Goal: Task Accomplishment & Management: Complete application form

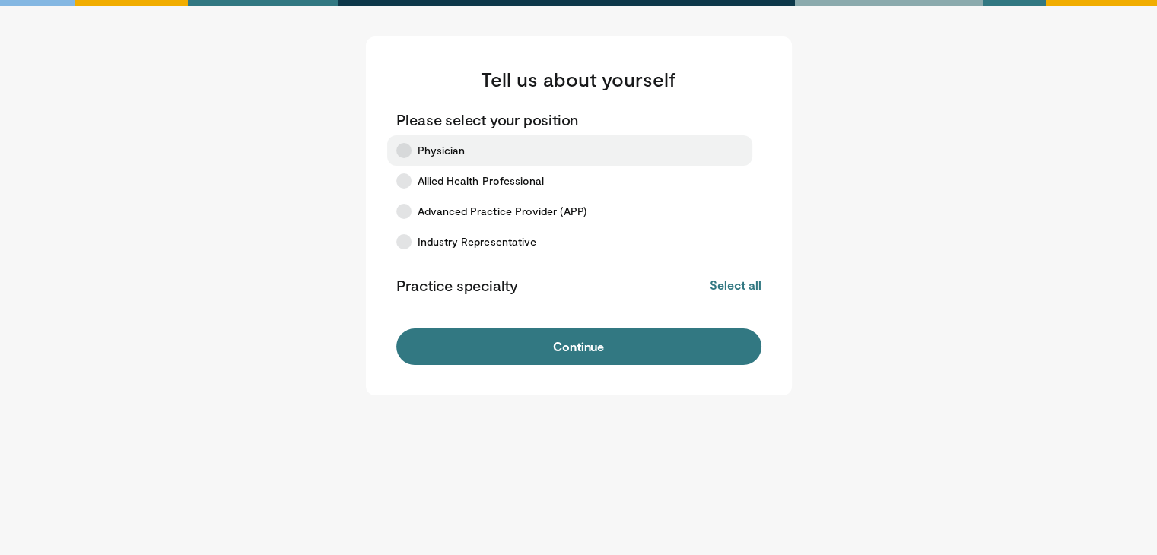
click at [402, 148] on icon at bounding box center [403, 150] width 15 height 15
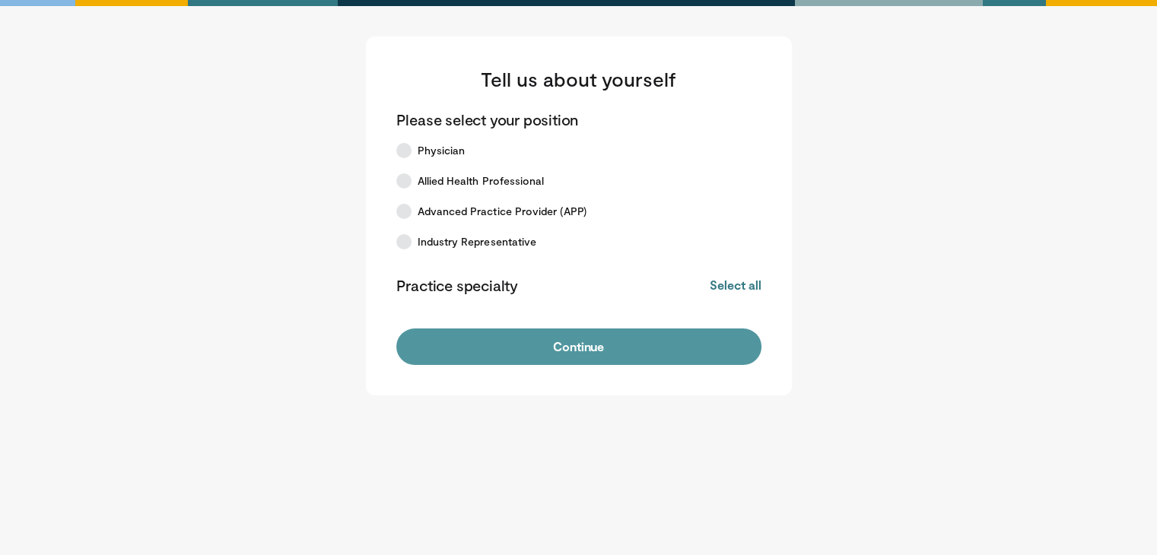
click at [551, 346] on button "Continue" at bounding box center [578, 347] width 365 height 37
click at [523, 341] on button "Continue" at bounding box center [578, 347] width 365 height 37
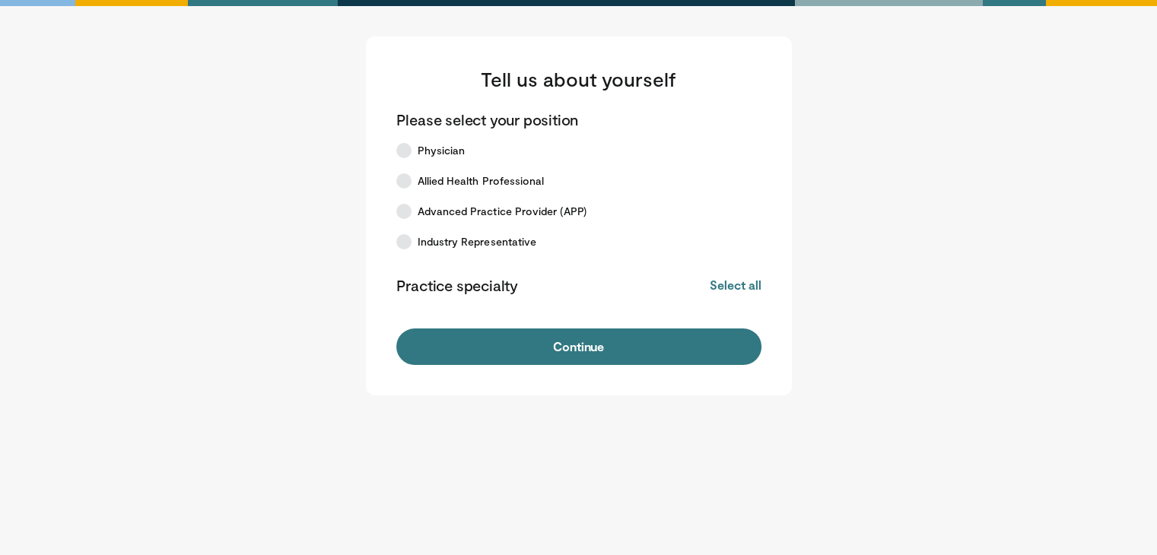
click at [523, 341] on button "Continue" at bounding box center [578, 347] width 365 height 37
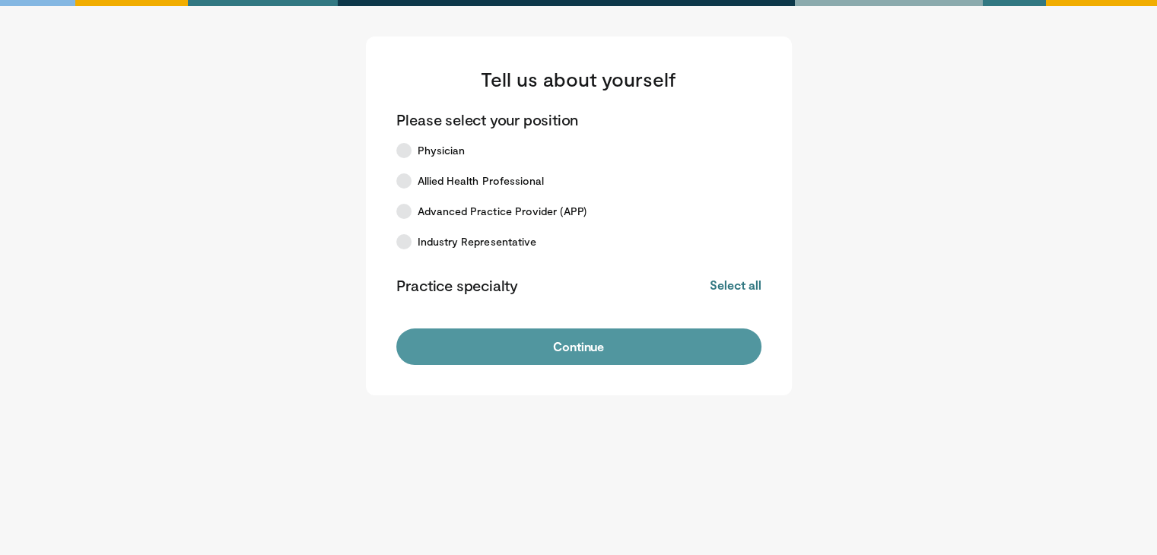
drag, startPoint x: 0, startPoint y: 0, endPoint x: 523, endPoint y: 341, distance: 624.8
click at [523, 341] on button "Continue" at bounding box center [578, 347] width 365 height 37
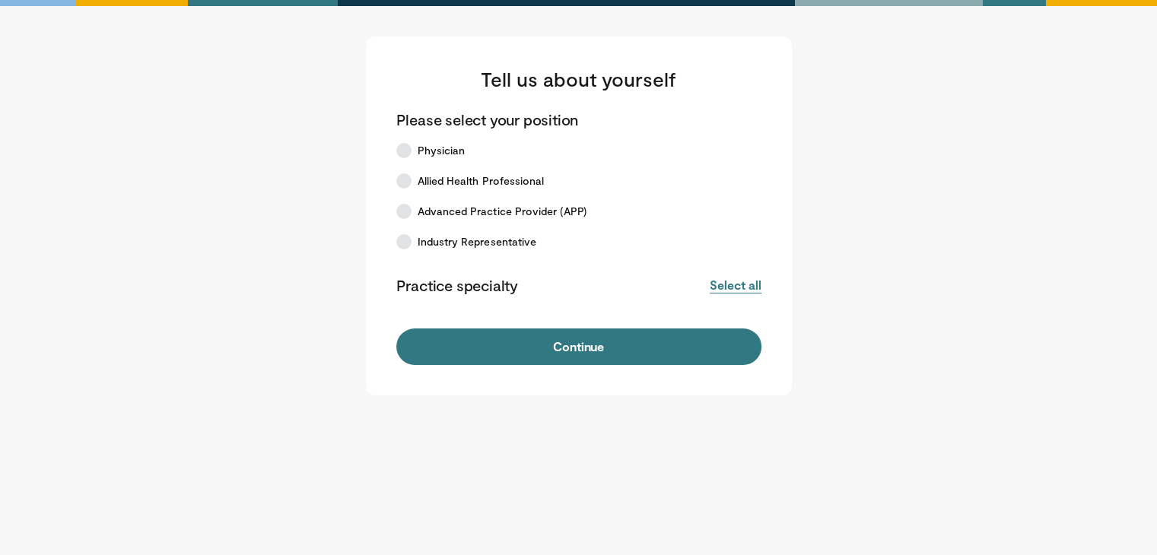
click at [752, 291] on button "Select all" at bounding box center [735, 285] width 51 height 17
click at [489, 281] on p "Practice specialty" at bounding box center [457, 285] width 122 height 20
drag, startPoint x: 490, startPoint y: 285, endPoint x: 481, endPoint y: 275, distance: 14.0
click at [481, 275] on p "Practice specialty" at bounding box center [457, 285] width 122 height 20
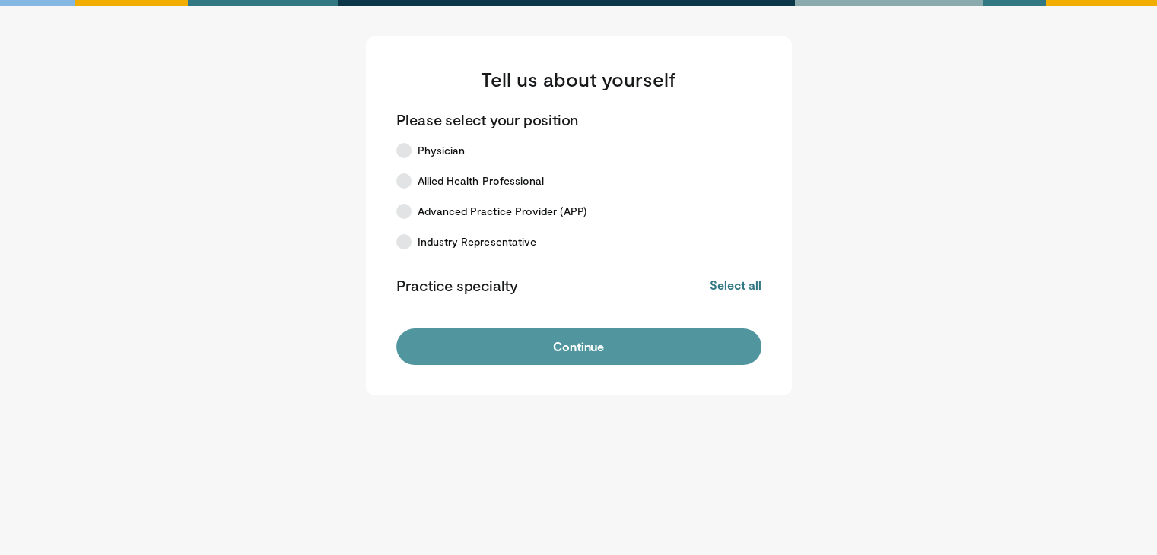
click at [648, 332] on button "Continue" at bounding box center [578, 347] width 365 height 37
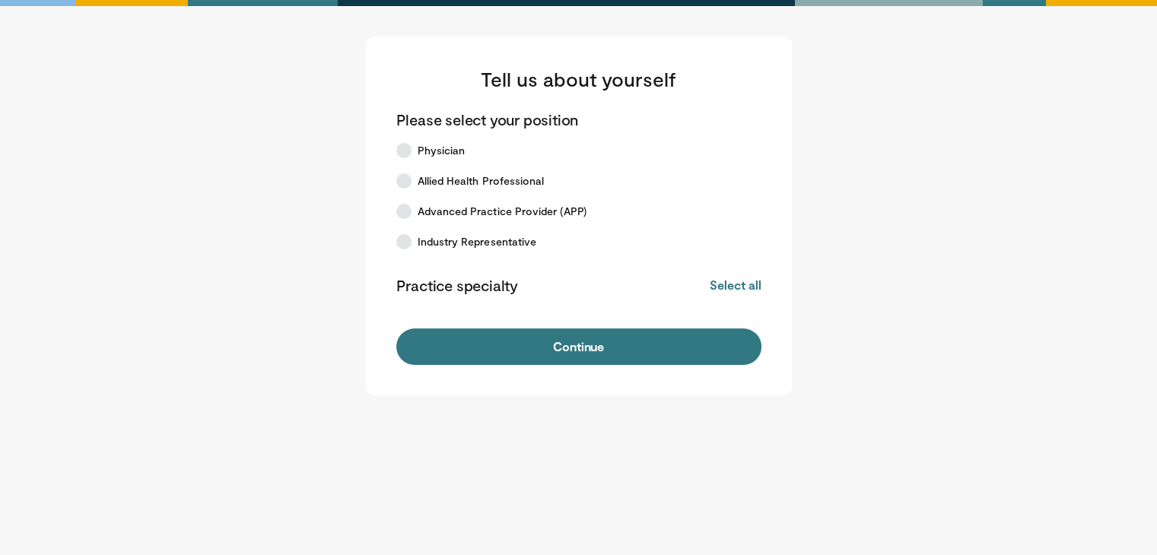
click at [648, 332] on button "Continue" at bounding box center [578, 347] width 365 height 37
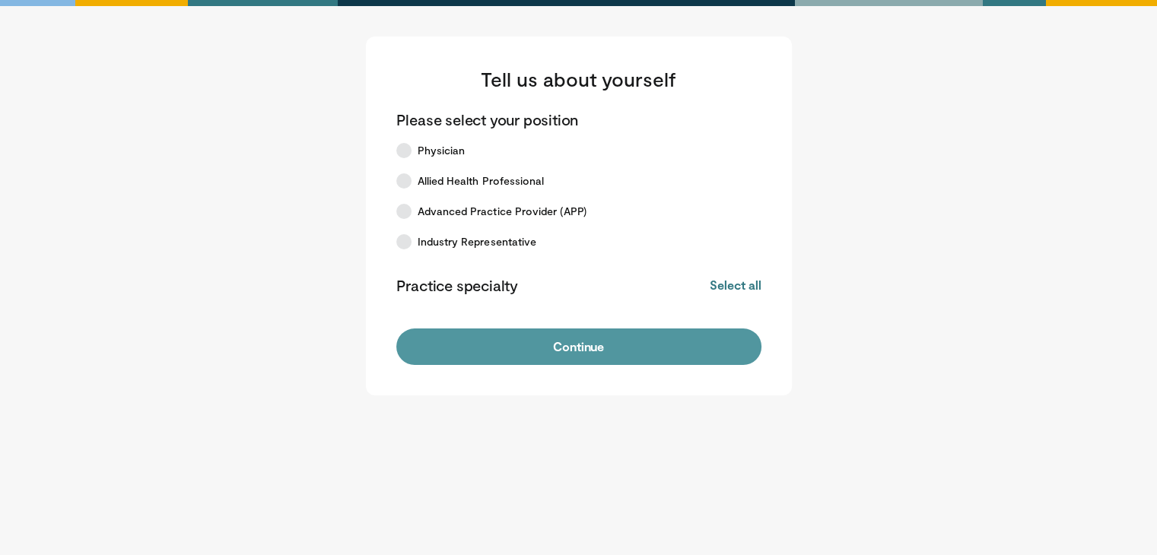
drag, startPoint x: 0, startPoint y: 0, endPoint x: 648, endPoint y: 332, distance: 728.3
click at [648, 332] on button "Continue" at bounding box center [578, 347] width 365 height 37
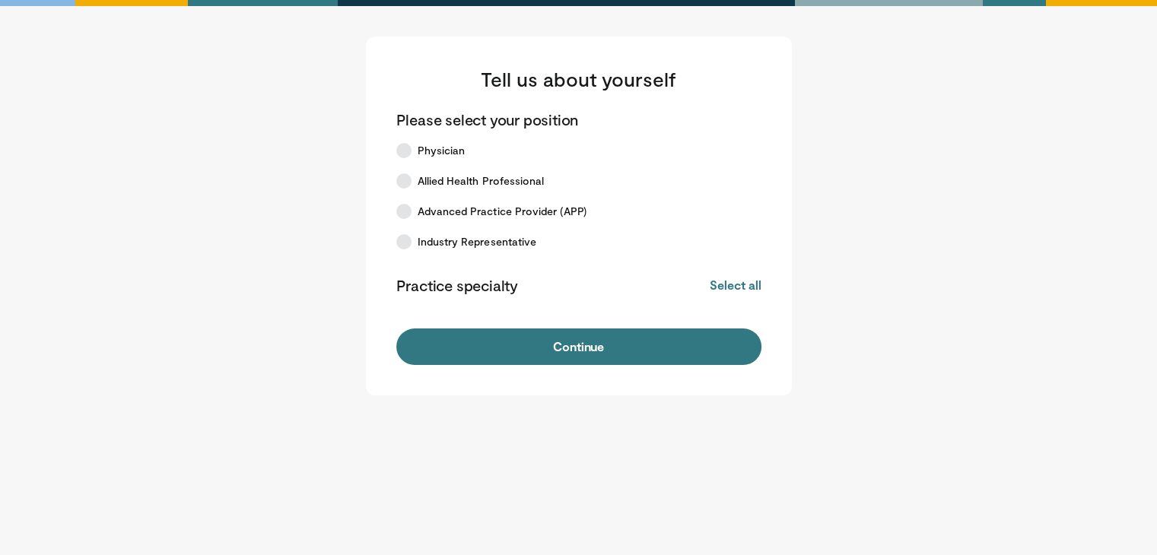
scroll to position [37, 0]
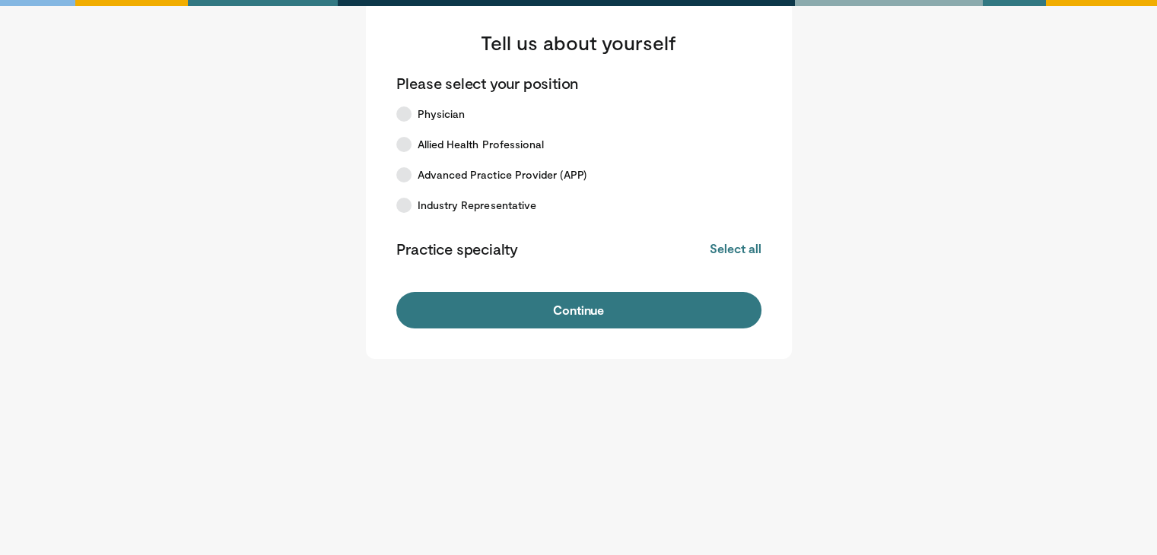
click at [735, 251] on button "Select all" at bounding box center [735, 248] width 51 height 17
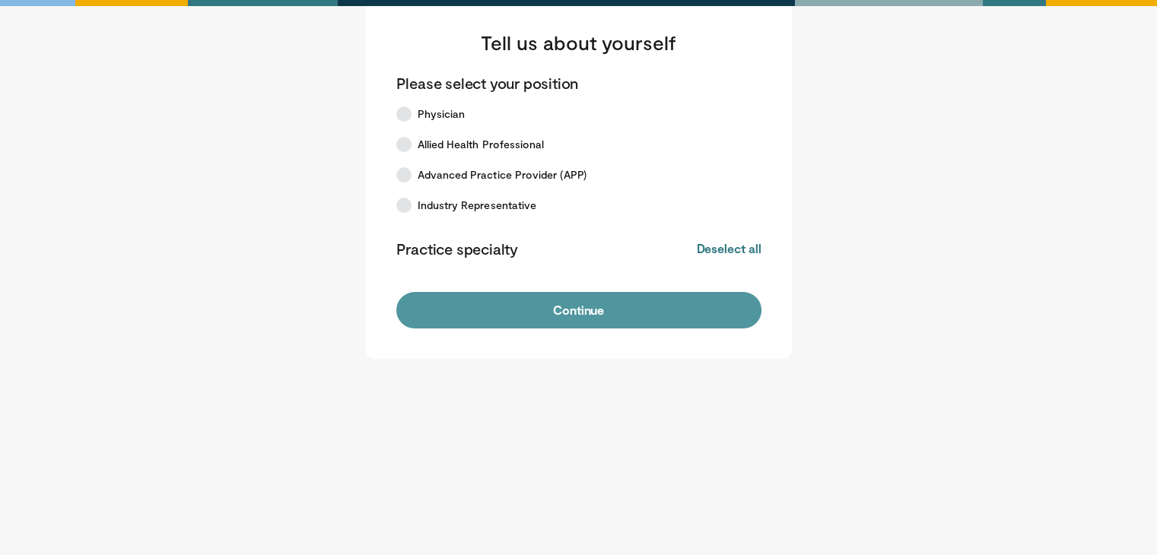
drag, startPoint x: 443, startPoint y: 271, endPoint x: 472, endPoint y: 295, distance: 37.8
click at [443, 272] on form "Please select your position Physician Allied Health Professional Advanced Pract…" at bounding box center [578, 201] width 365 height 256
click at [526, 317] on button "Continue" at bounding box center [578, 310] width 365 height 37
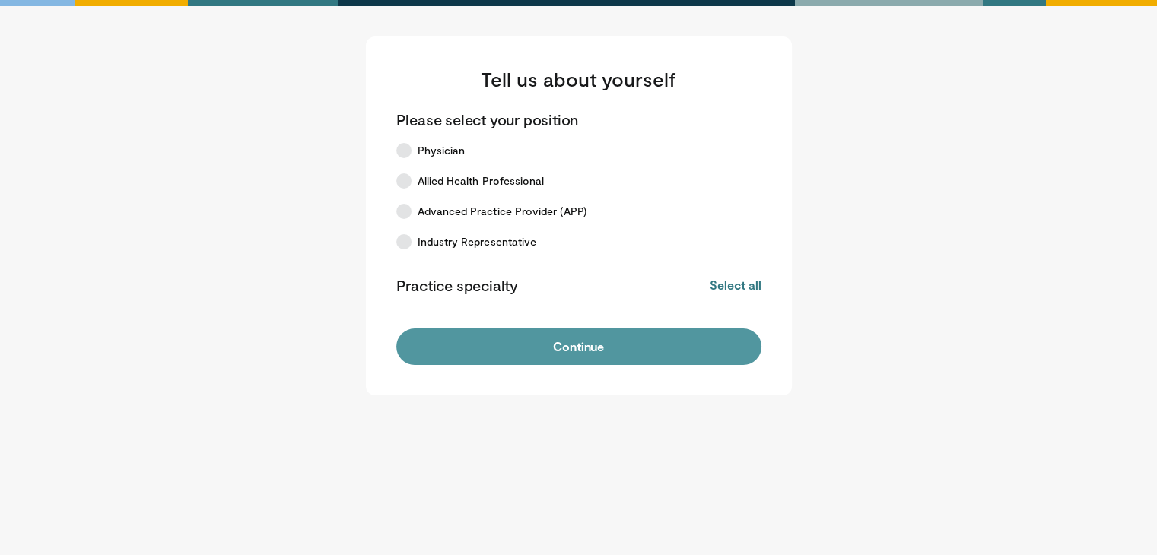
click at [508, 335] on button "Continue" at bounding box center [578, 347] width 365 height 37
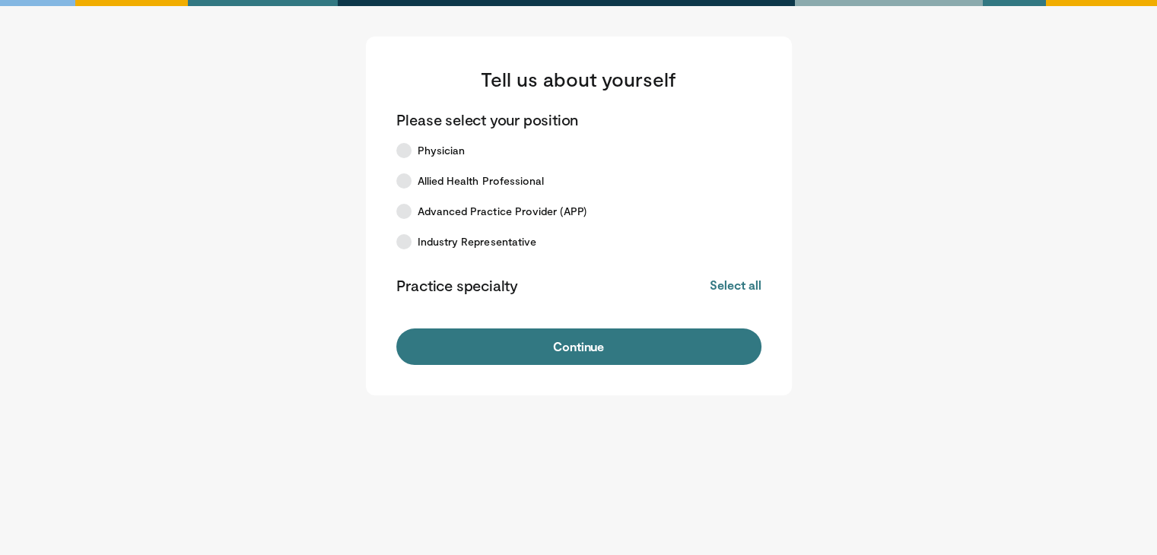
click at [508, 335] on button "Continue" at bounding box center [578, 347] width 365 height 37
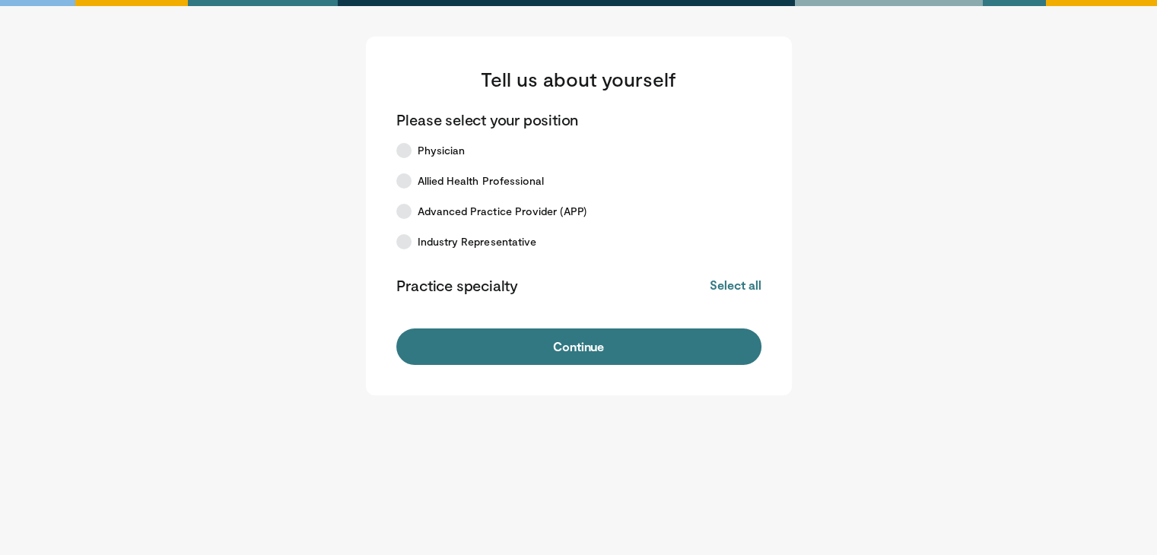
click at [508, 335] on button "Continue" at bounding box center [578, 347] width 365 height 37
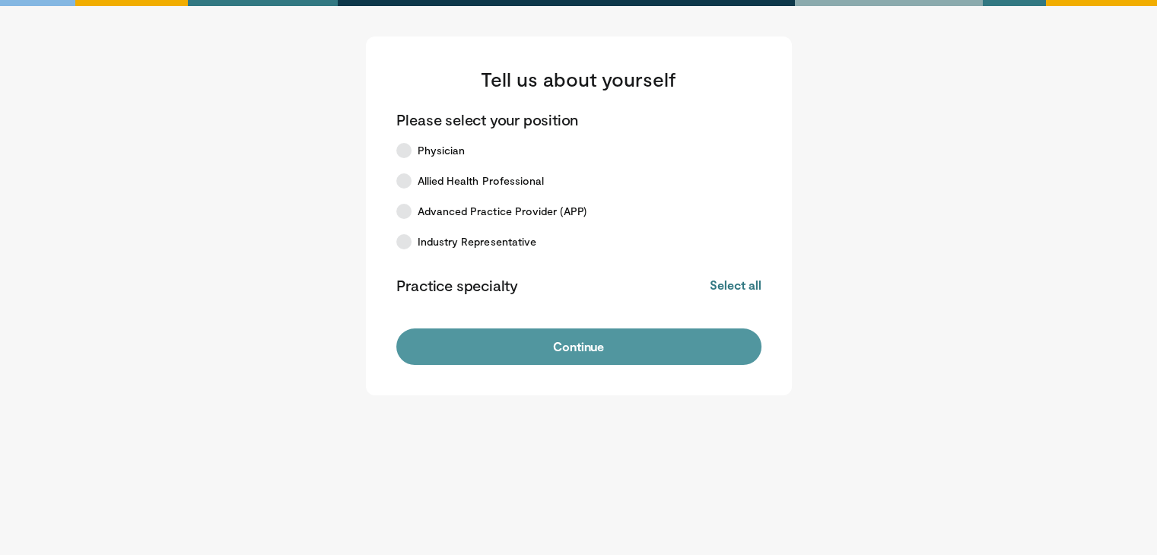
drag, startPoint x: 0, startPoint y: 0, endPoint x: 508, endPoint y: 335, distance: 608.8
click at [508, 335] on button "Continue" at bounding box center [578, 347] width 365 height 37
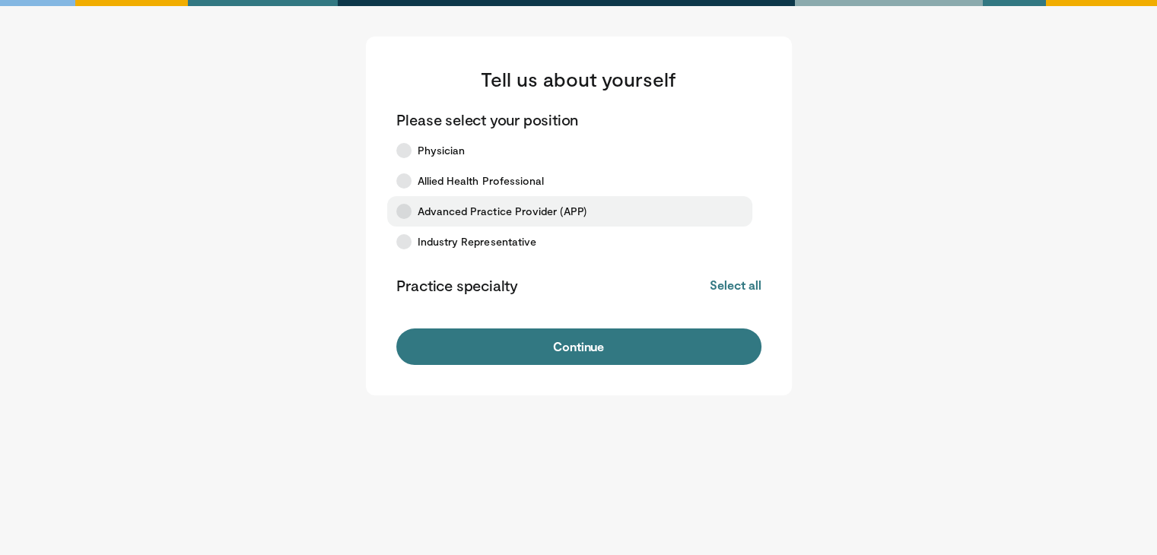
click at [405, 205] on icon at bounding box center [403, 211] width 15 height 15
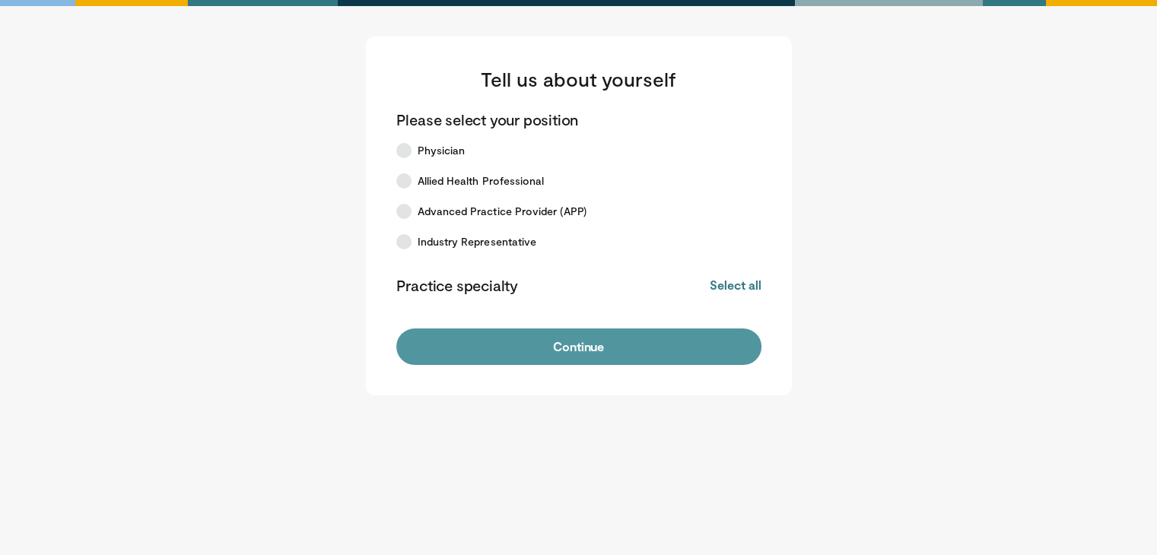
click at [549, 357] on button "Continue" at bounding box center [578, 347] width 365 height 37
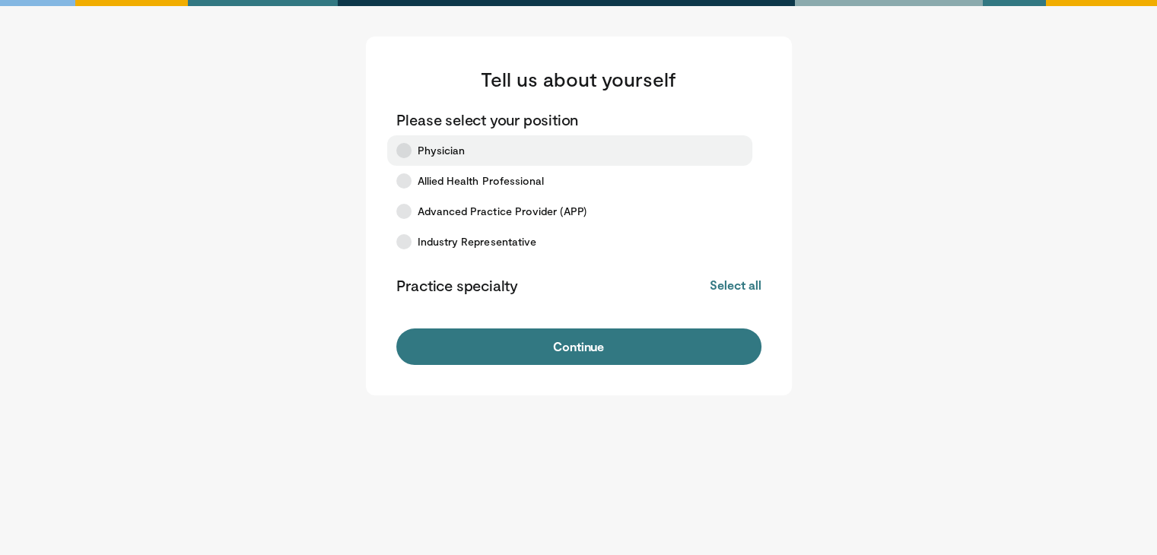
click at [402, 161] on label "Physician" at bounding box center [569, 150] width 365 height 30
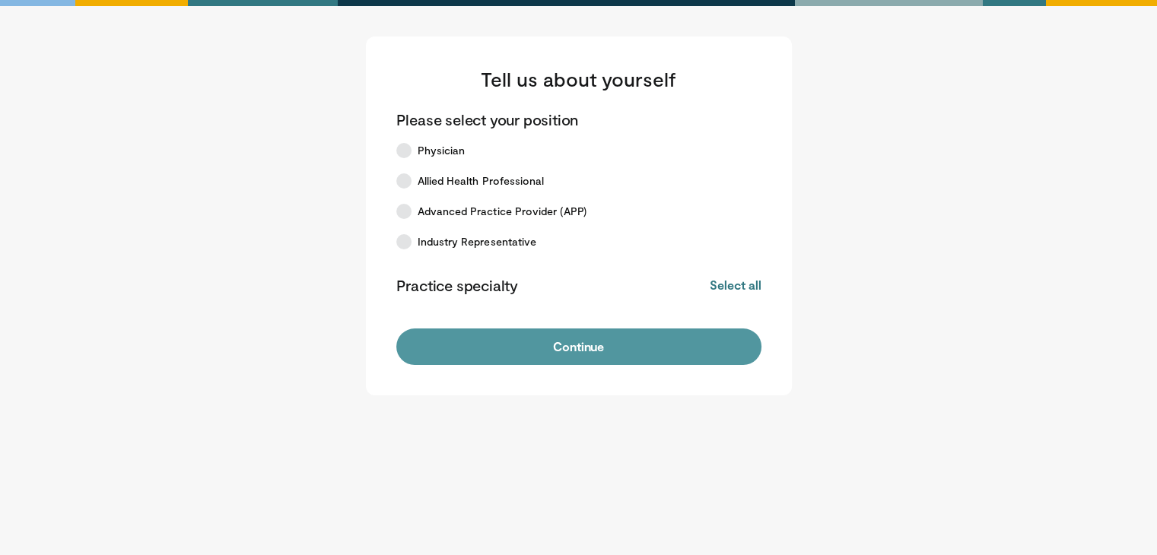
click at [551, 343] on button "Continue" at bounding box center [578, 347] width 365 height 37
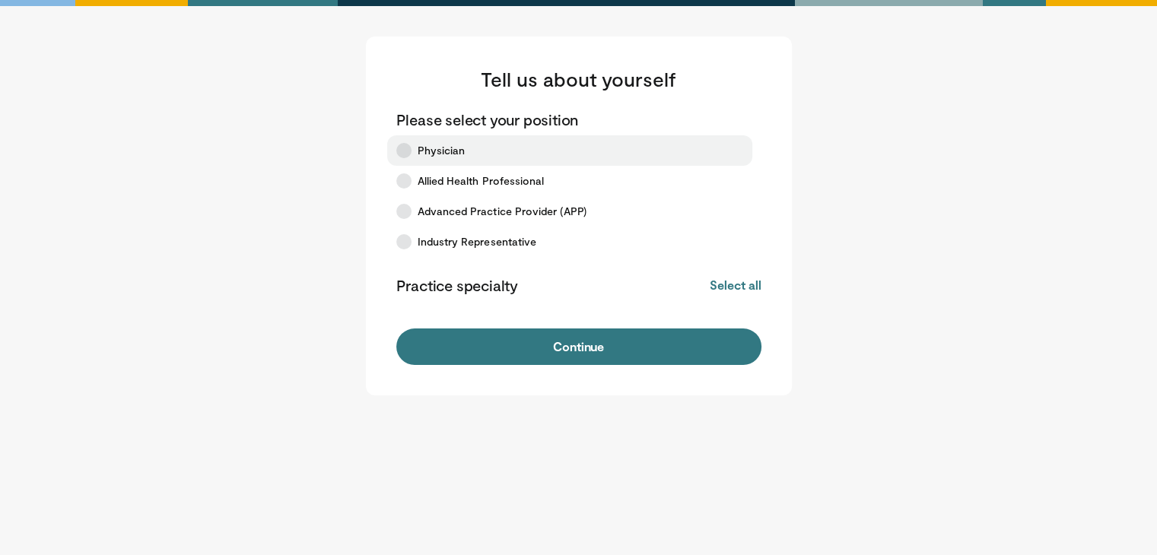
click at [411, 147] on label "Physician" at bounding box center [569, 150] width 365 height 30
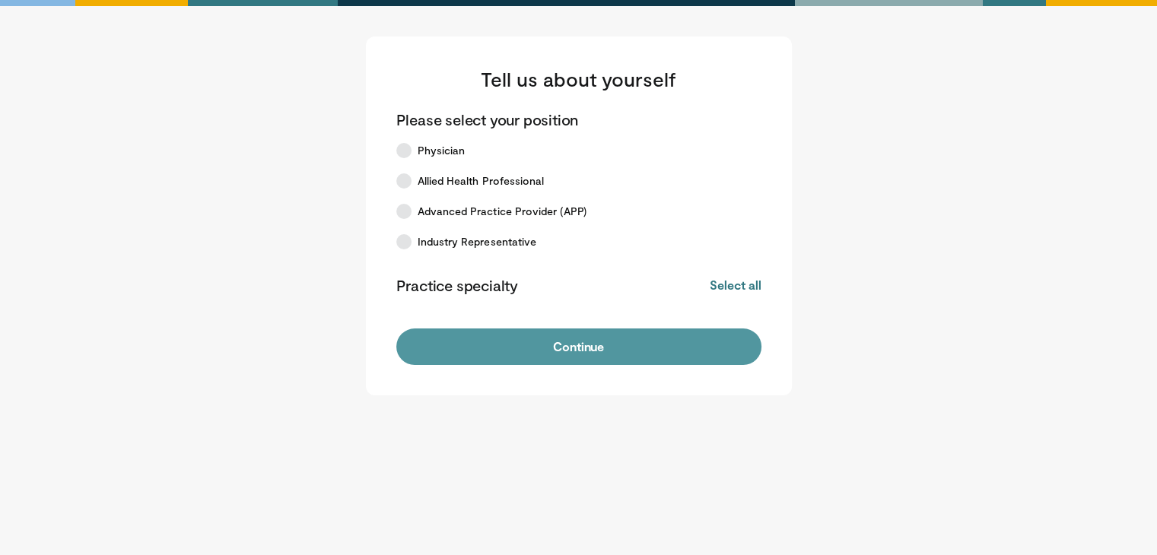
click at [548, 339] on button "Continue" at bounding box center [578, 347] width 365 height 37
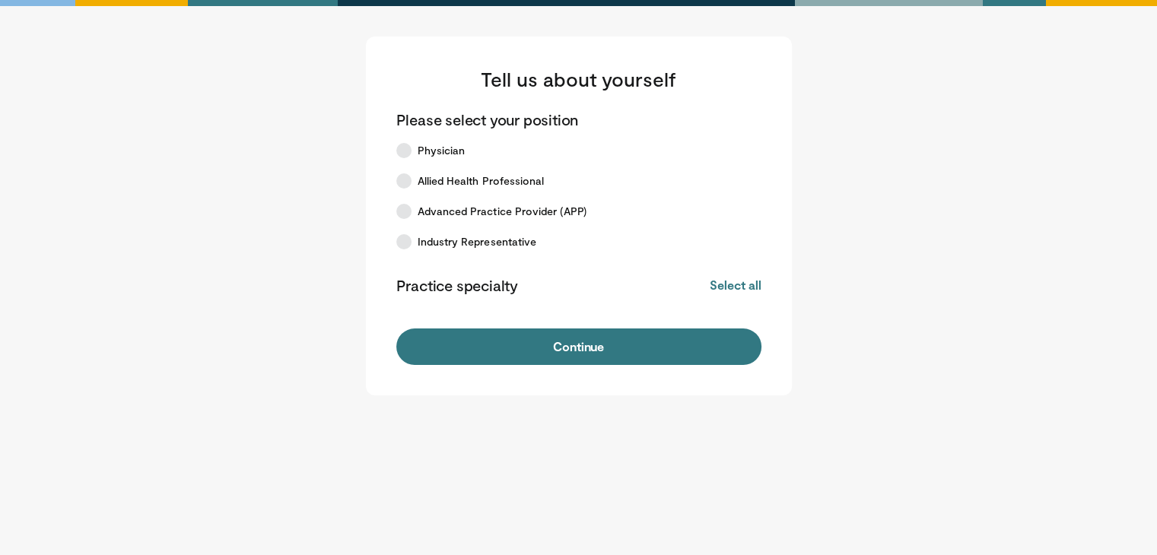
click at [548, 339] on button "Continue" at bounding box center [578, 347] width 365 height 37
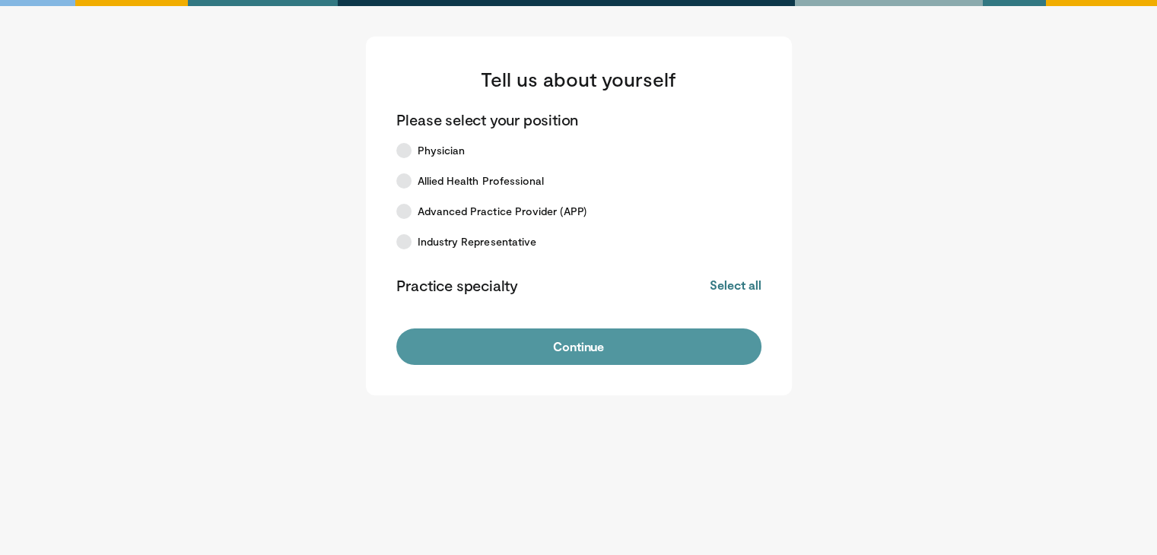
drag, startPoint x: 0, startPoint y: 0, endPoint x: 548, endPoint y: 339, distance: 644.8
click at [548, 339] on button "Continue" at bounding box center [578, 347] width 365 height 37
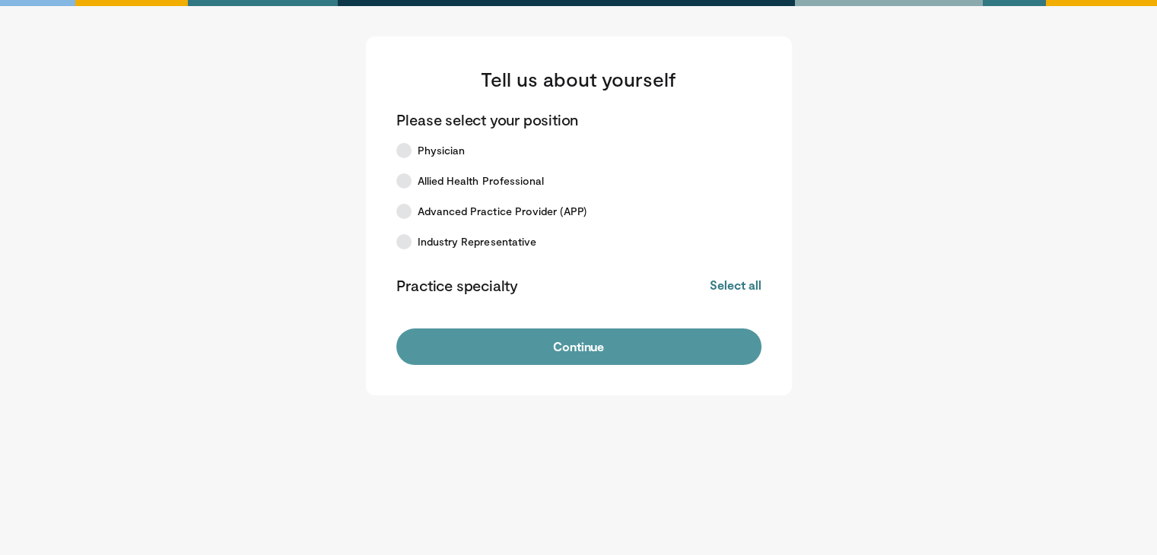
click at [548, 339] on button "Continue" at bounding box center [578, 347] width 365 height 37
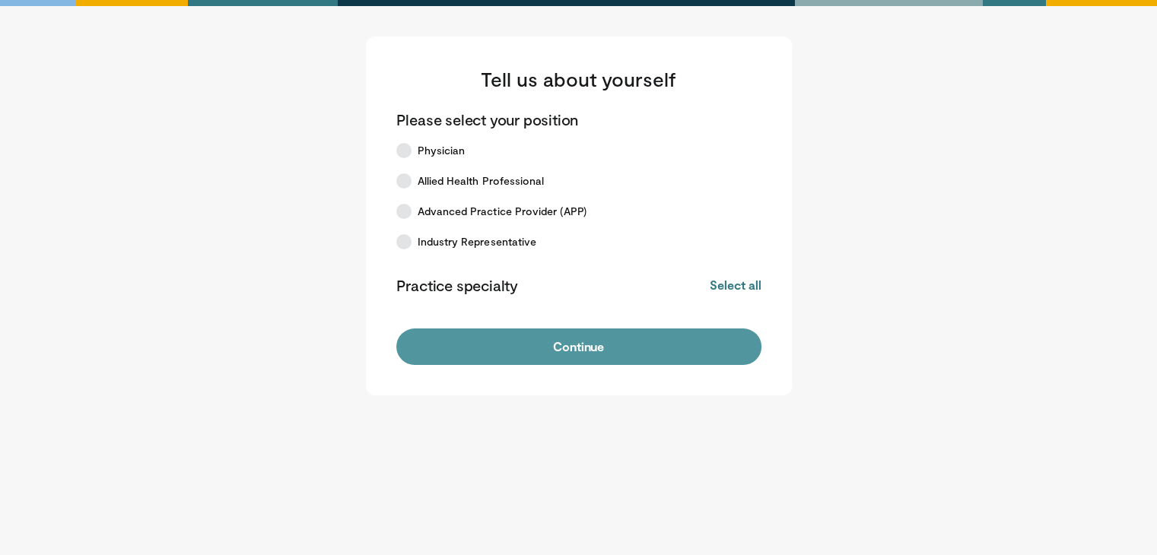
click at [548, 339] on button "Continue" at bounding box center [578, 347] width 365 height 37
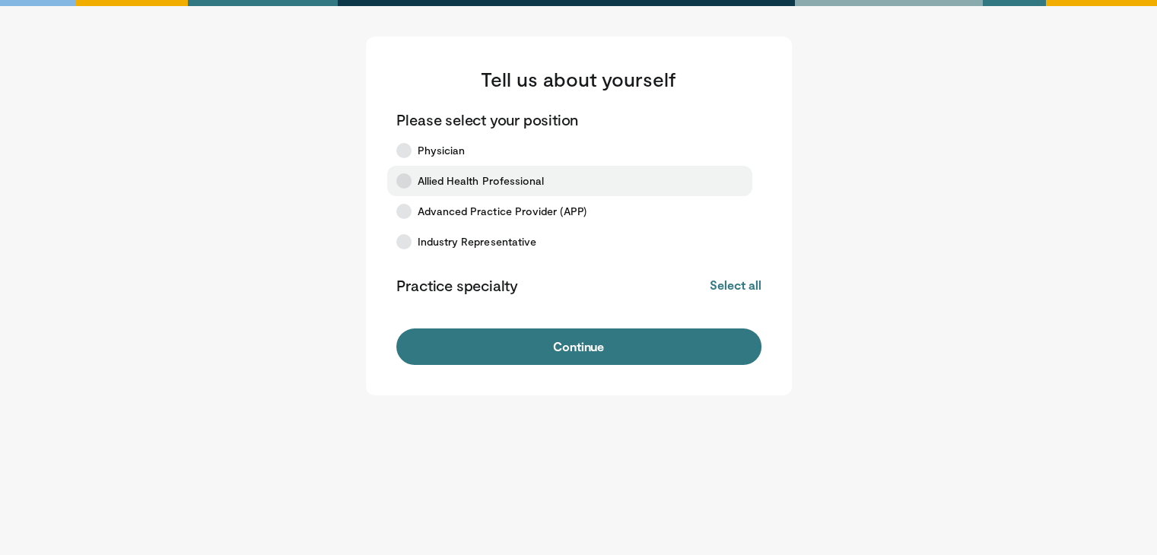
click at [406, 180] on icon at bounding box center [403, 180] width 15 height 15
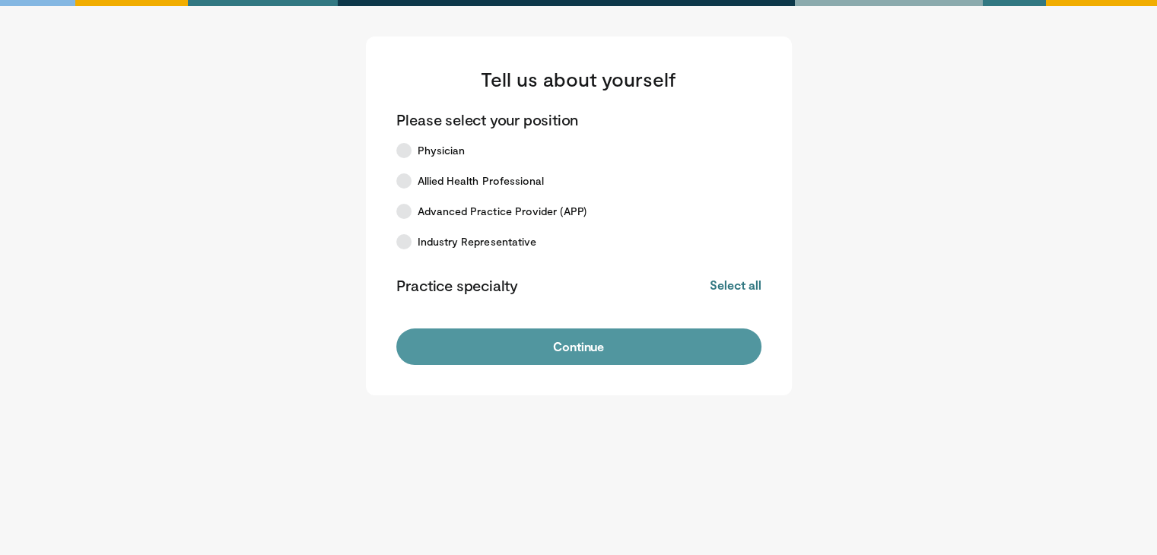
click at [588, 348] on button "Continue" at bounding box center [578, 347] width 365 height 37
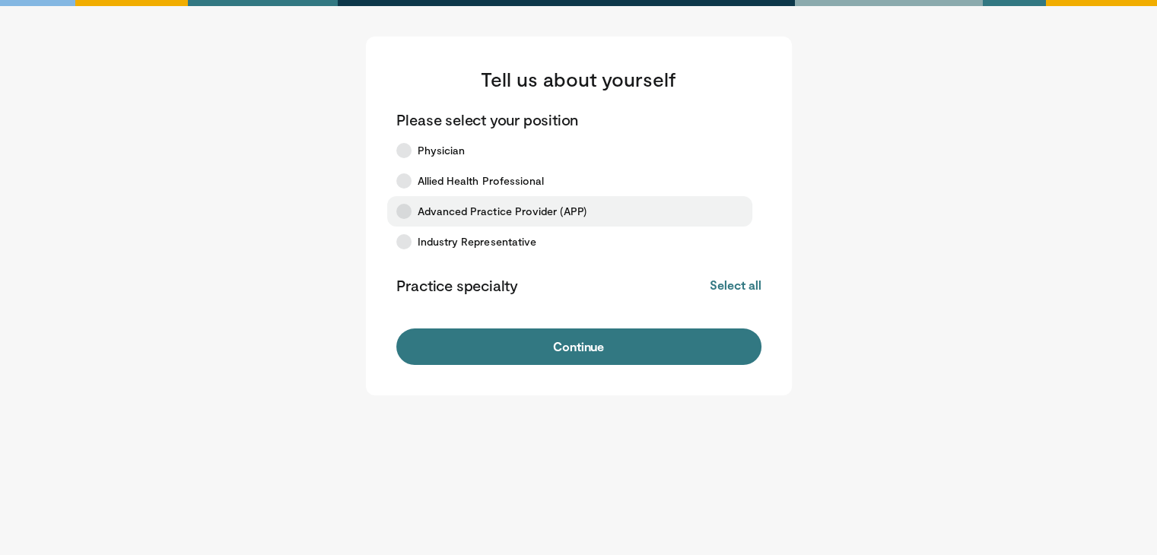
click at [405, 213] on icon at bounding box center [403, 211] width 15 height 15
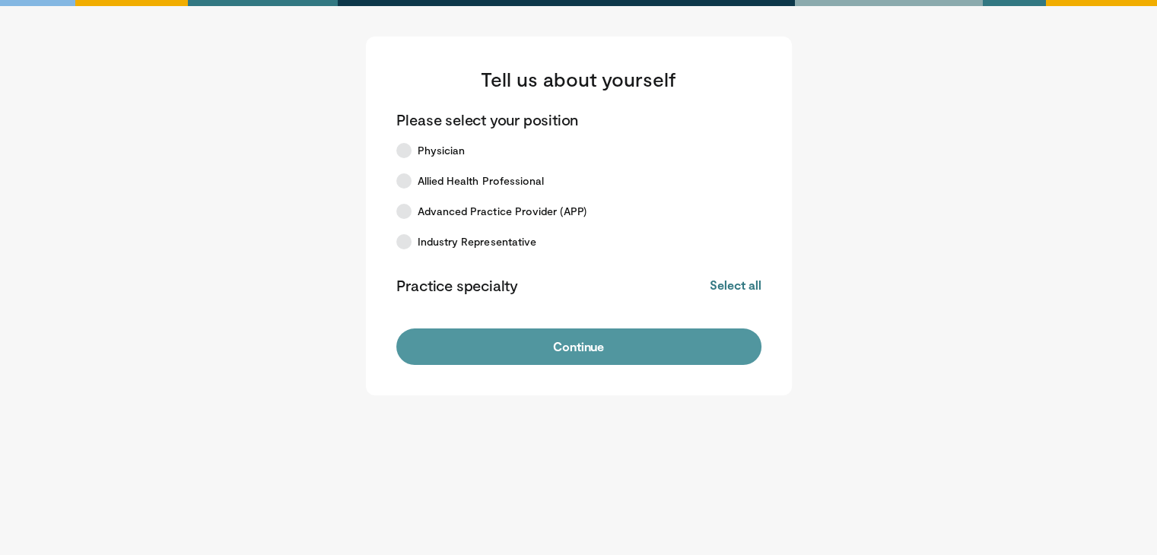
click at [580, 336] on button "Continue" at bounding box center [578, 347] width 365 height 37
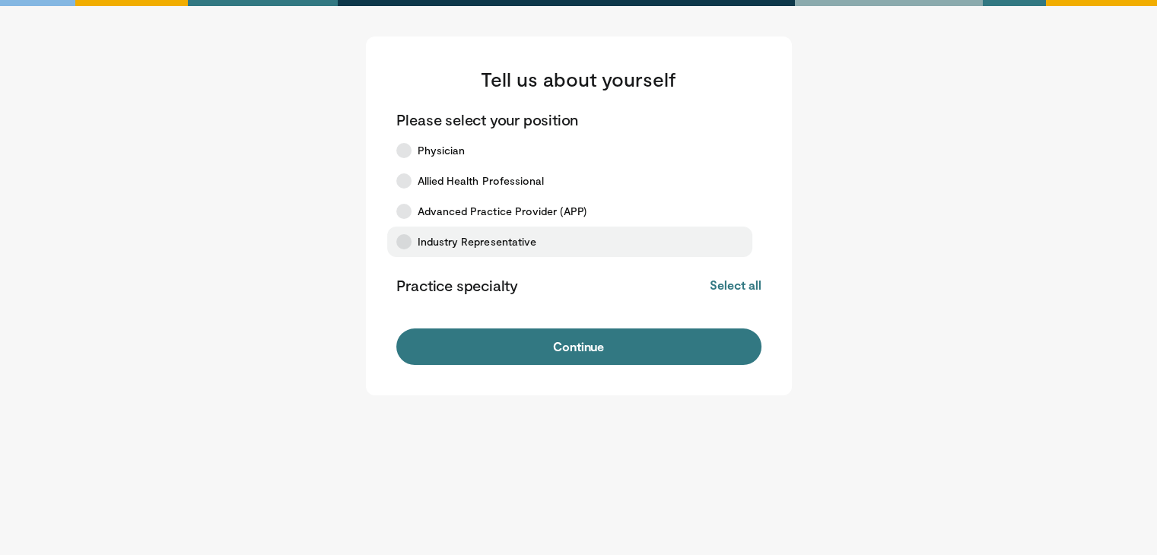
click at [403, 243] on icon at bounding box center [403, 241] width 15 height 15
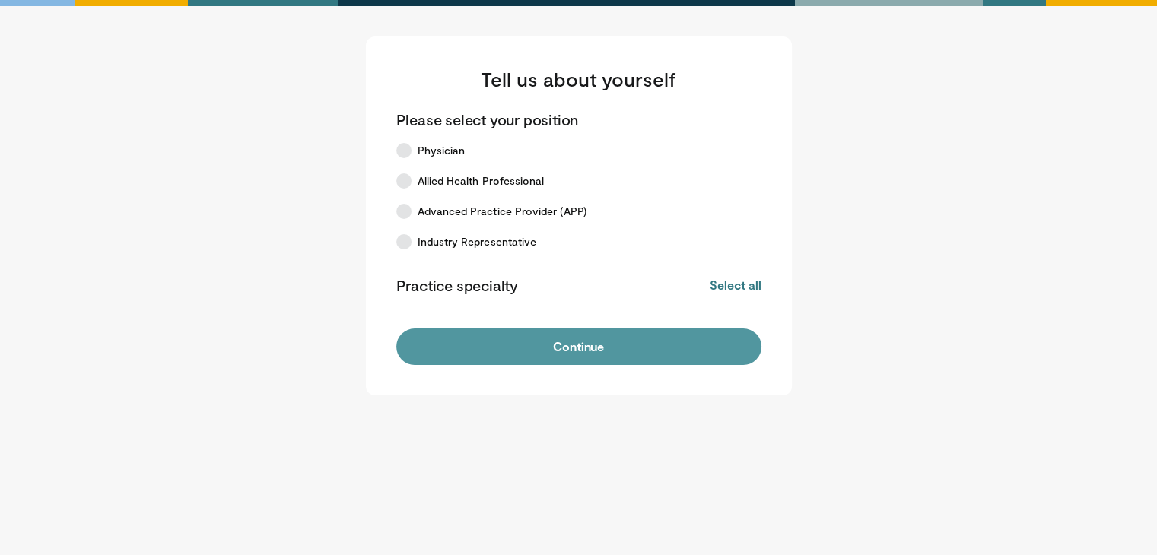
click at [569, 355] on button "Continue" at bounding box center [578, 347] width 365 height 37
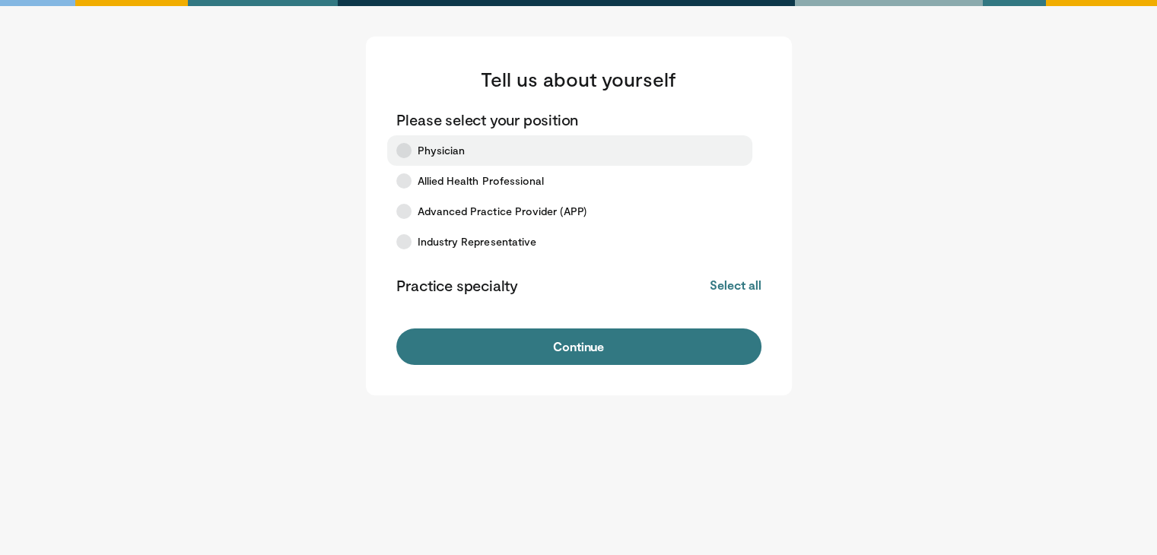
click at [402, 151] on icon at bounding box center [403, 150] width 15 height 15
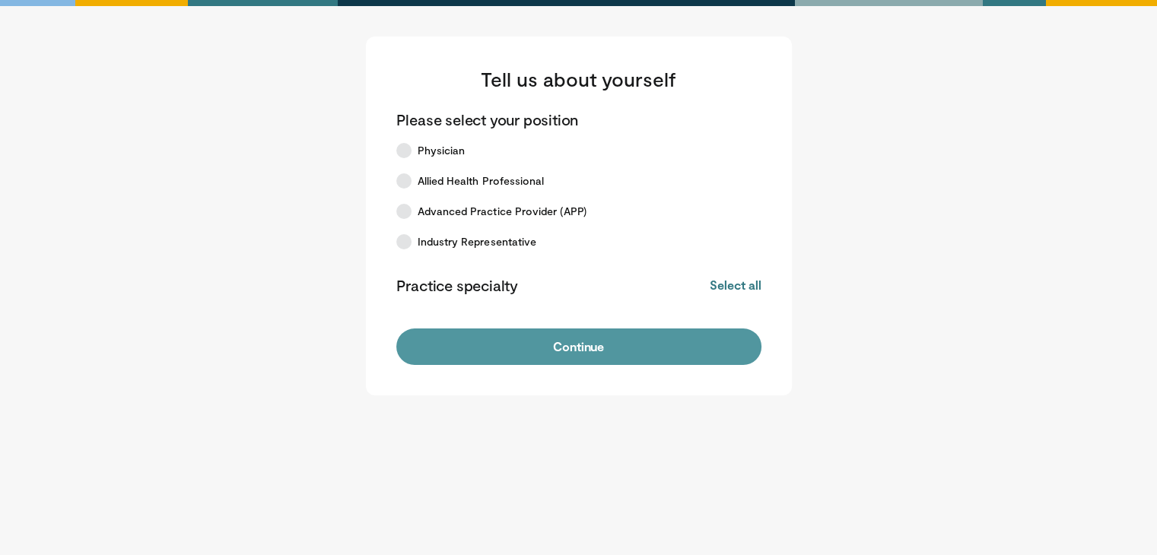
click at [564, 347] on button "Continue" at bounding box center [578, 347] width 365 height 37
click at [622, 351] on button "Continue" at bounding box center [578, 347] width 365 height 37
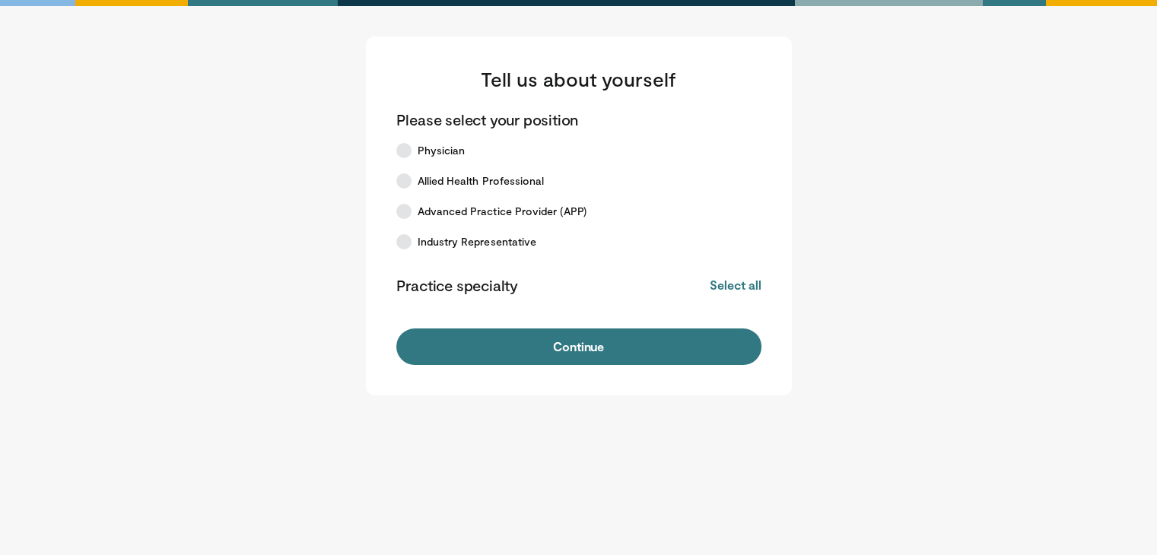
click at [622, 351] on button "Continue" at bounding box center [578, 347] width 365 height 37
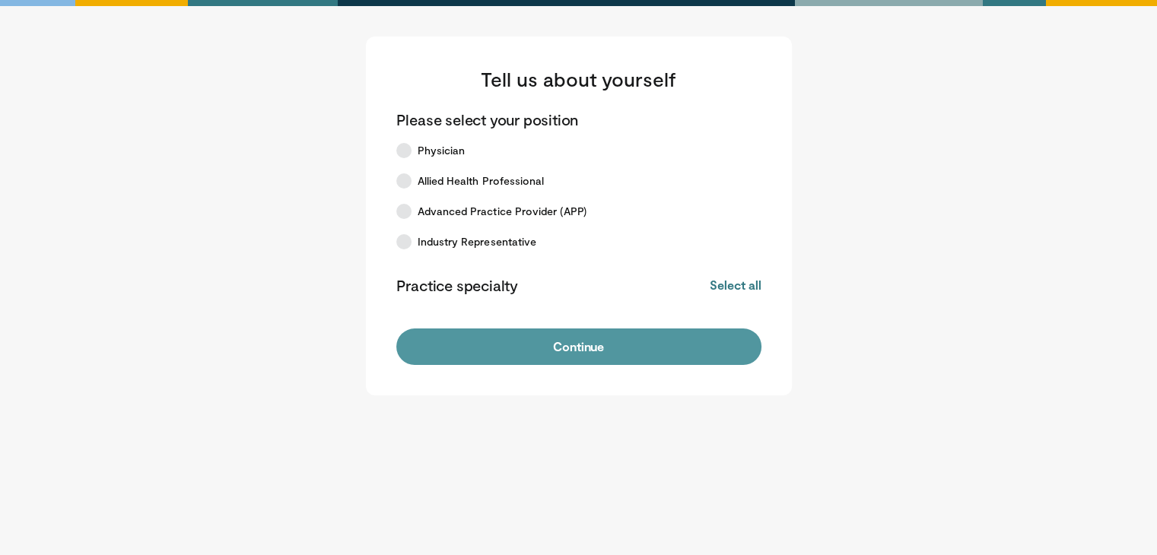
drag, startPoint x: 0, startPoint y: 0, endPoint x: 622, endPoint y: 351, distance: 714.1
click at [622, 351] on button "Continue" at bounding box center [578, 347] width 365 height 37
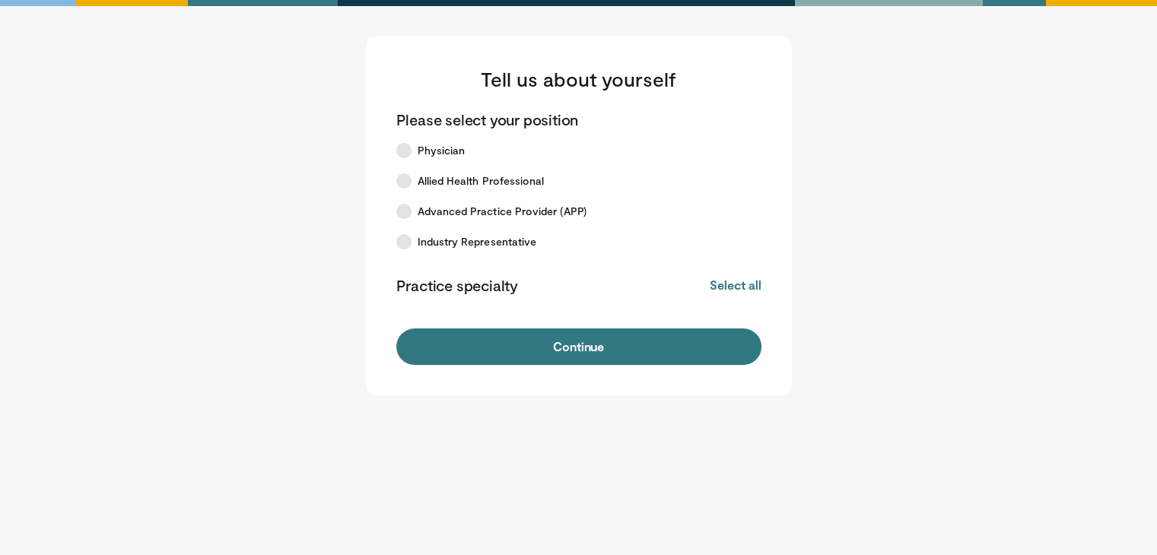
click at [622, 351] on button "Continue" at bounding box center [578, 347] width 365 height 37
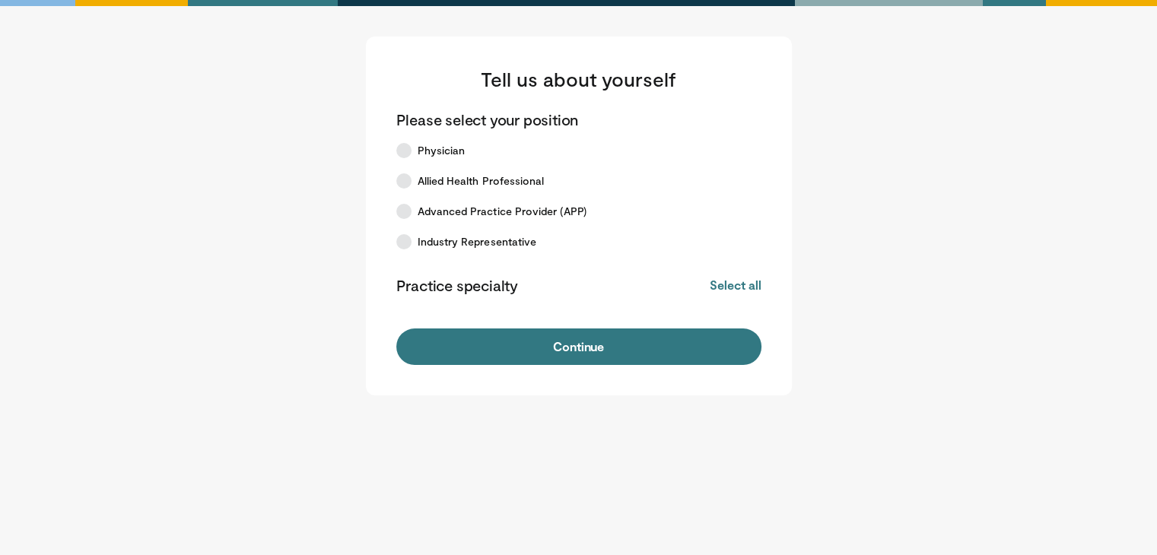
click at [622, 351] on button "Continue" at bounding box center [578, 347] width 365 height 37
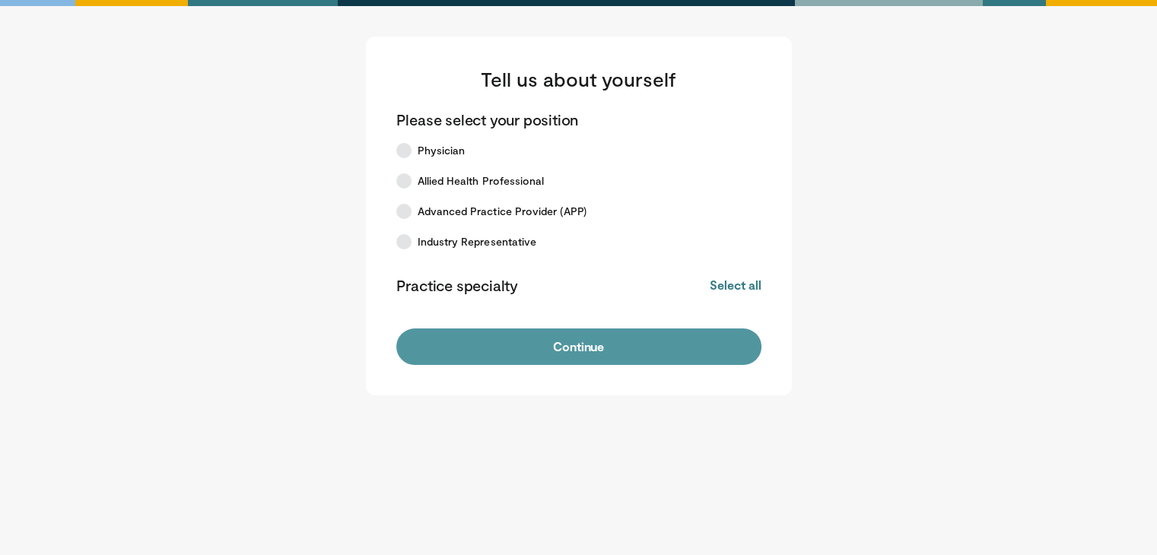
click at [540, 359] on button "Continue" at bounding box center [578, 347] width 365 height 37
click at [538, 352] on button "Continue" at bounding box center [578, 347] width 365 height 37
click at [591, 347] on button "Continue" at bounding box center [578, 347] width 365 height 37
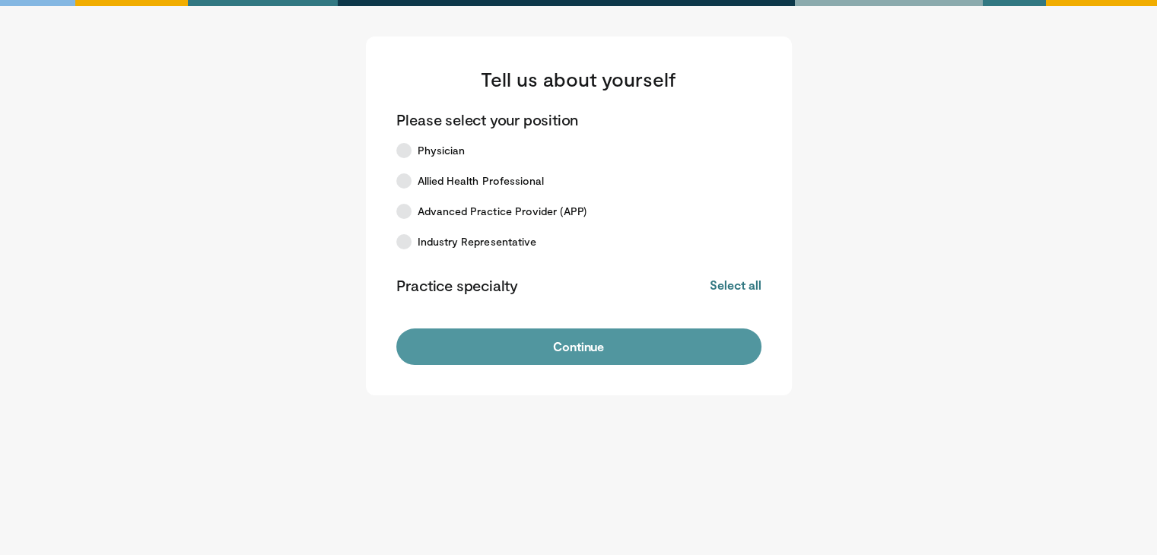
click at [591, 347] on button "Continue" at bounding box center [578, 347] width 365 height 37
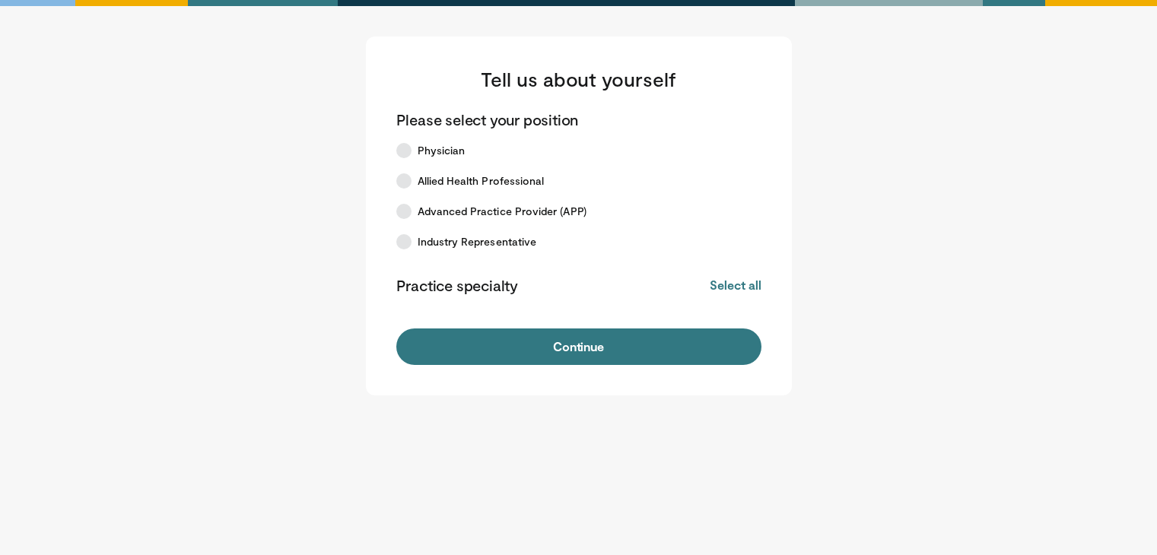
click at [478, 177] on span "Allied Health Professional" at bounding box center [481, 180] width 127 height 15
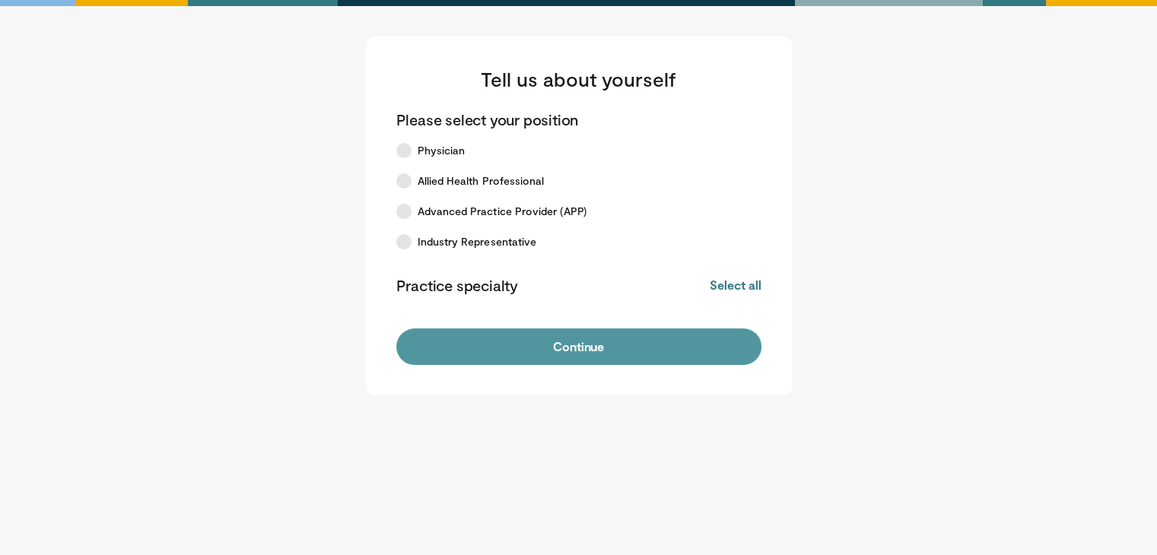
click at [557, 355] on button "Continue" at bounding box center [578, 347] width 365 height 37
click at [557, 351] on button "Continue" at bounding box center [578, 347] width 365 height 37
